Goal: Task Accomplishment & Management: Use online tool/utility

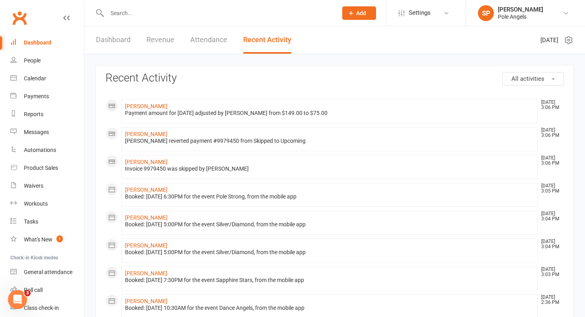
click at [123, 12] on input "text" at bounding box center [218, 13] width 227 height 11
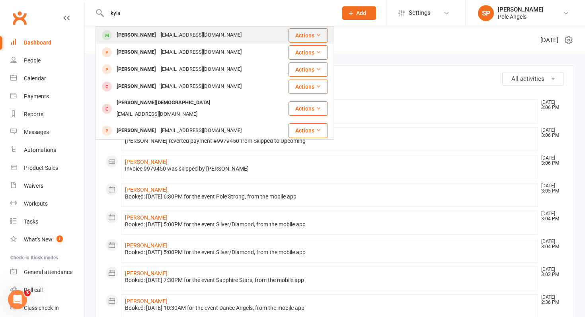
type input "kyla"
click at [132, 33] on div "[PERSON_NAME]" at bounding box center [136, 35] width 44 height 12
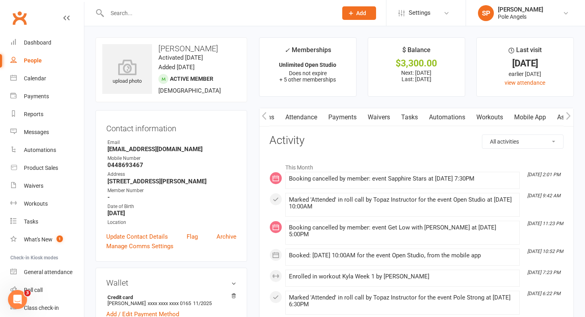
scroll to position [0, 79]
click at [526, 118] on link "Mobile App" at bounding box center [523, 117] width 43 height 18
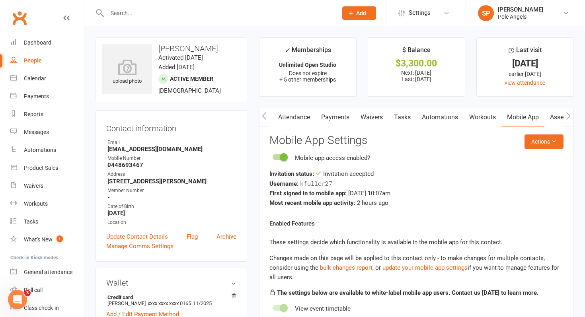
click at [482, 117] on link "Workouts" at bounding box center [483, 117] width 38 height 18
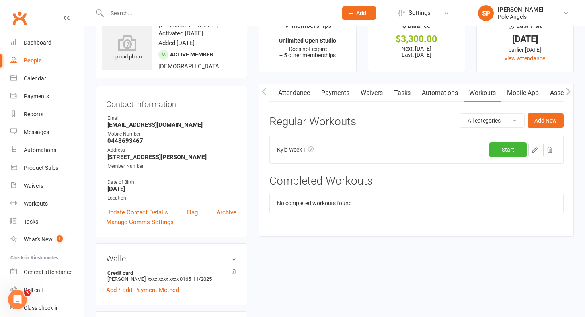
scroll to position [25, 0]
click at [503, 151] on link "Start" at bounding box center [508, 149] width 37 height 14
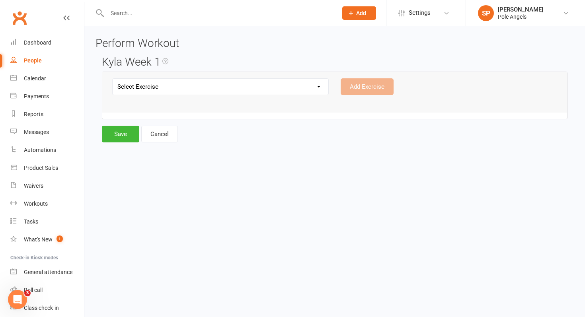
click at [295, 92] on select "Select Exercise [PERSON_NAME] Week 1 [PERSON_NAME] Week 2 [PERSON_NAME] 3 [PERS…" at bounding box center [221, 87] width 216 height 16
select select "12467"
click at [113, 79] on select "Select Exercise [PERSON_NAME] Week 1 [PERSON_NAME] Week 2 [PERSON_NAME] 3 [PERS…" at bounding box center [221, 87] width 216 height 16
click at [350, 90] on button "Add Exercise" at bounding box center [367, 86] width 53 height 17
select select
